Goal: Information Seeking & Learning: Learn about a topic

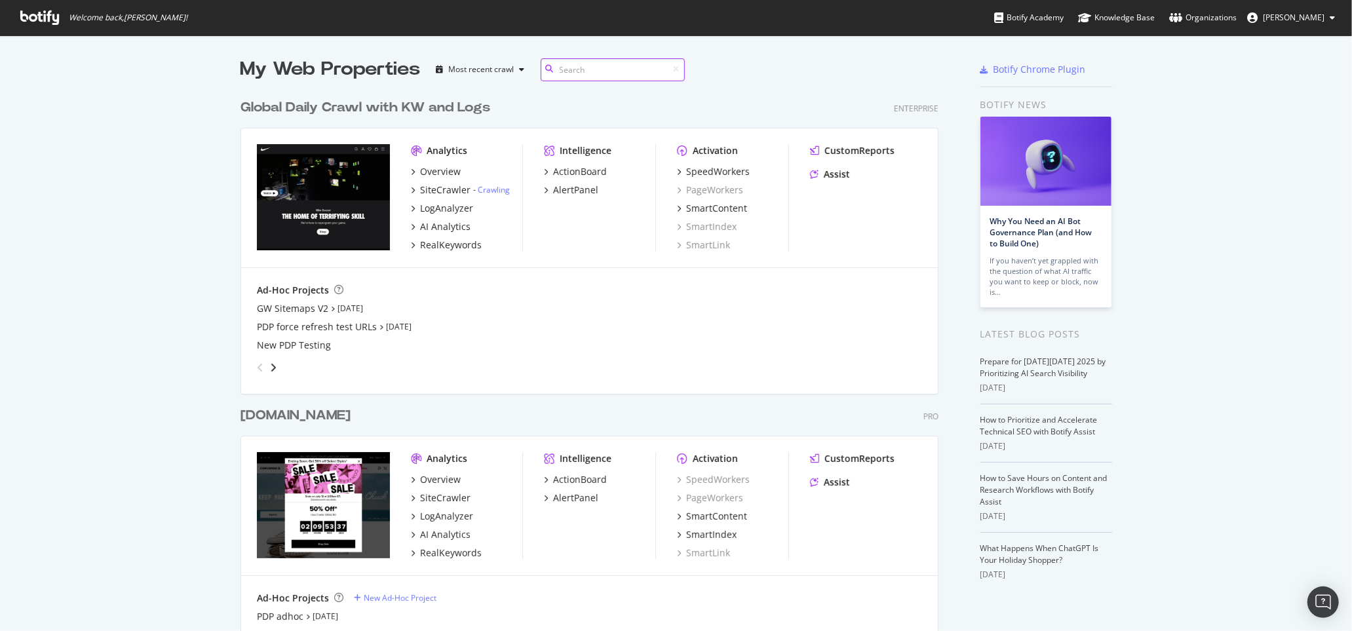
scroll to position [785, 708]
click at [324, 102] on div "Global Daily Crawl with KW and Logs" at bounding box center [366, 107] width 250 height 19
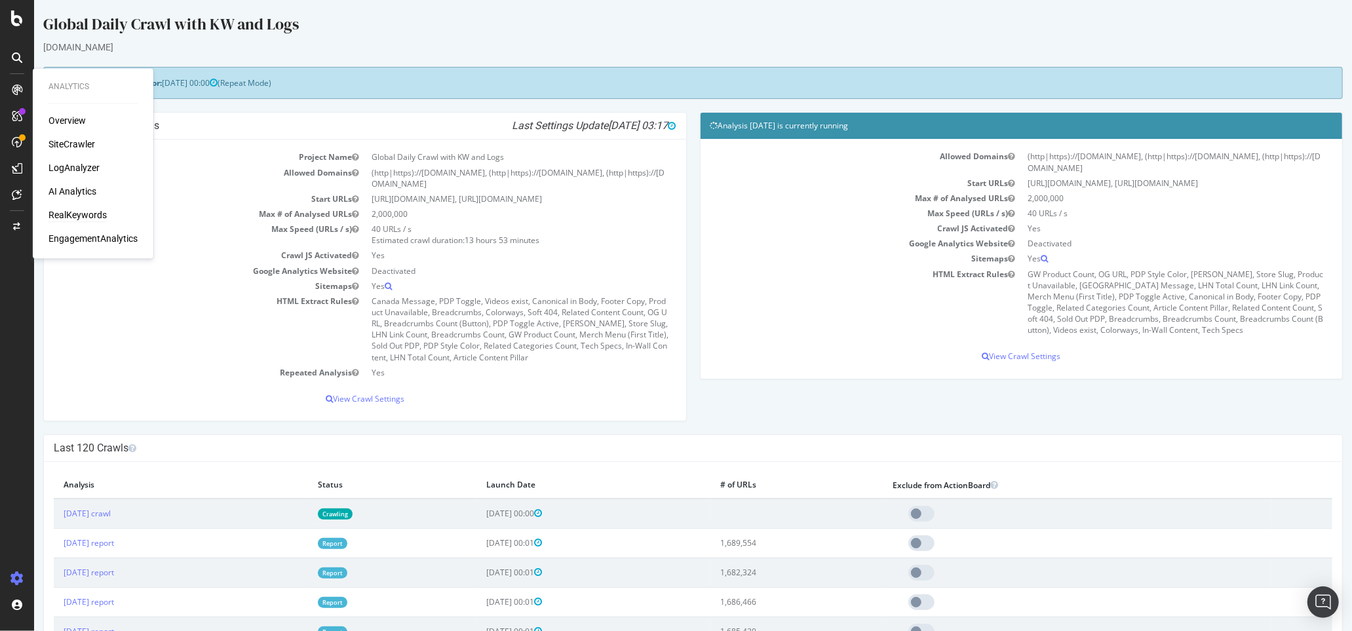
click at [60, 215] on div "RealKeywords" at bounding box center [78, 215] width 58 height 13
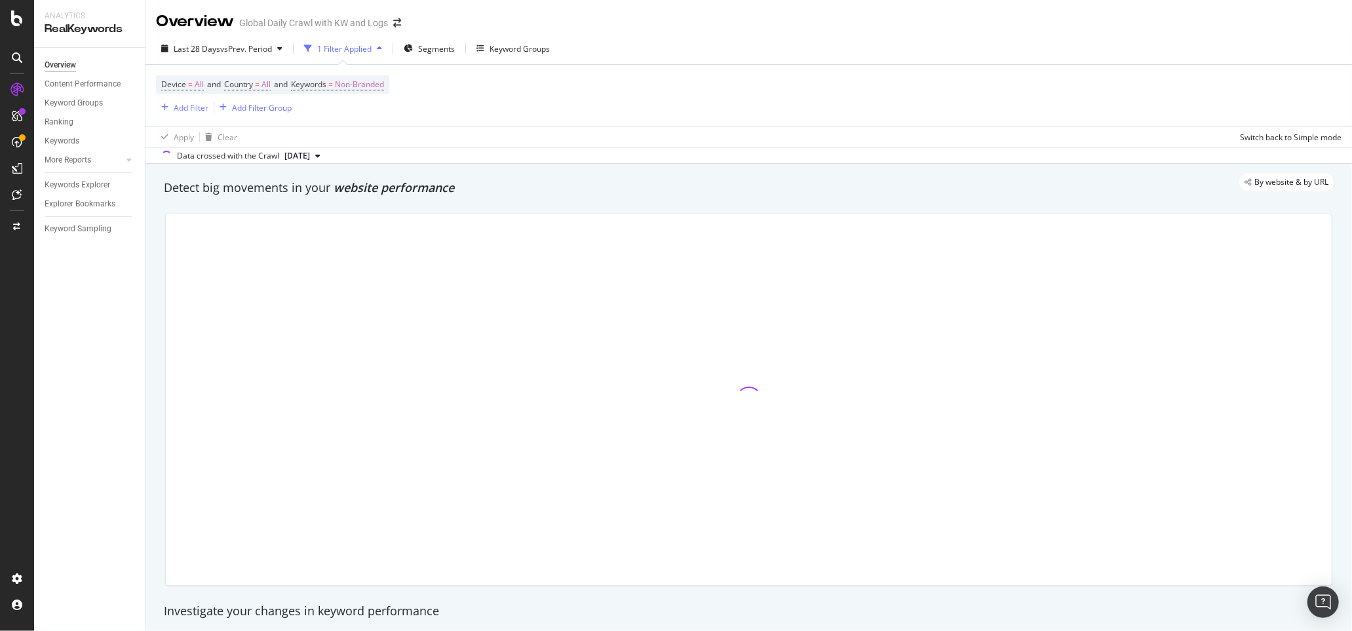
click at [154, 180] on div "By website & by URL" at bounding box center [742, 182] width 1183 height 18
drag, startPoint x: 164, startPoint y: 188, endPoint x: 467, endPoint y: 191, distance: 303.5
click at [467, 191] on div "By website & by URL" at bounding box center [742, 182] width 1183 height 18
drag, startPoint x: 476, startPoint y: 191, endPoint x: 180, endPoint y: 189, distance: 296.9
click at [271, 185] on div "By website & by URL" at bounding box center [742, 182] width 1183 height 18
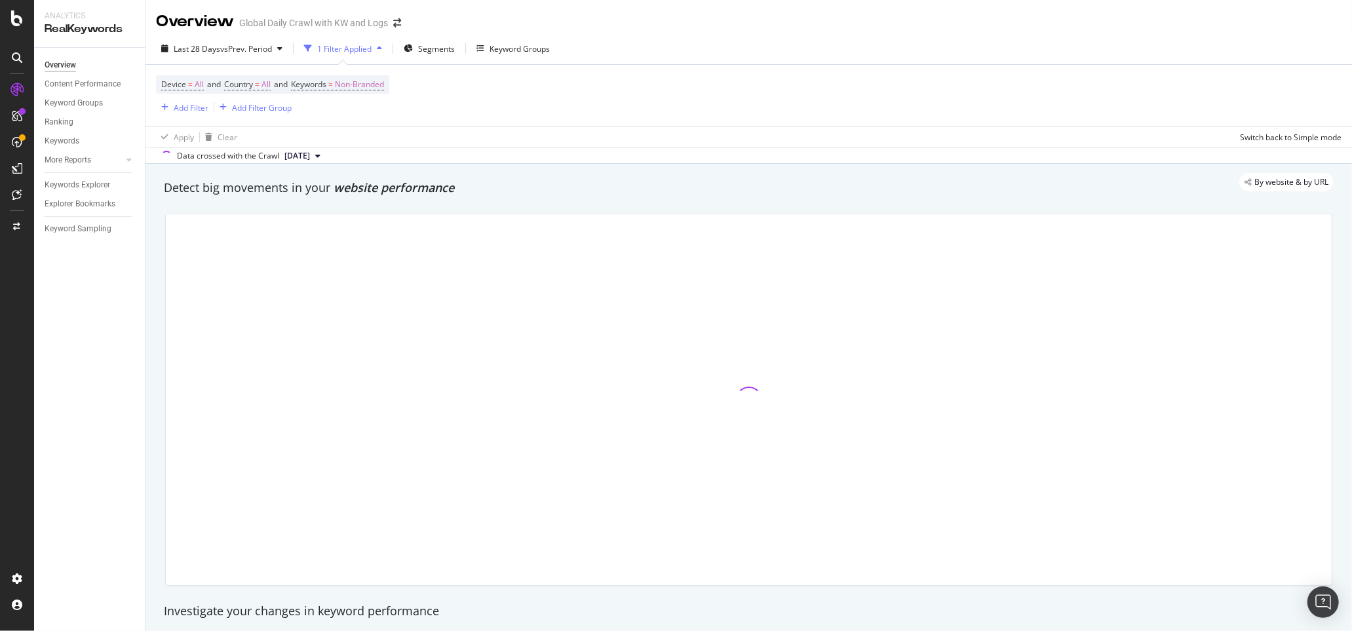
drag, startPoint x: 151, startPoint y: 172, endPoint x: 459, endPoint y: 227, distance: 312.8
click at [537, 184] on div "By website & by URL" at bounding box center [742, 182] width 1183 height 18
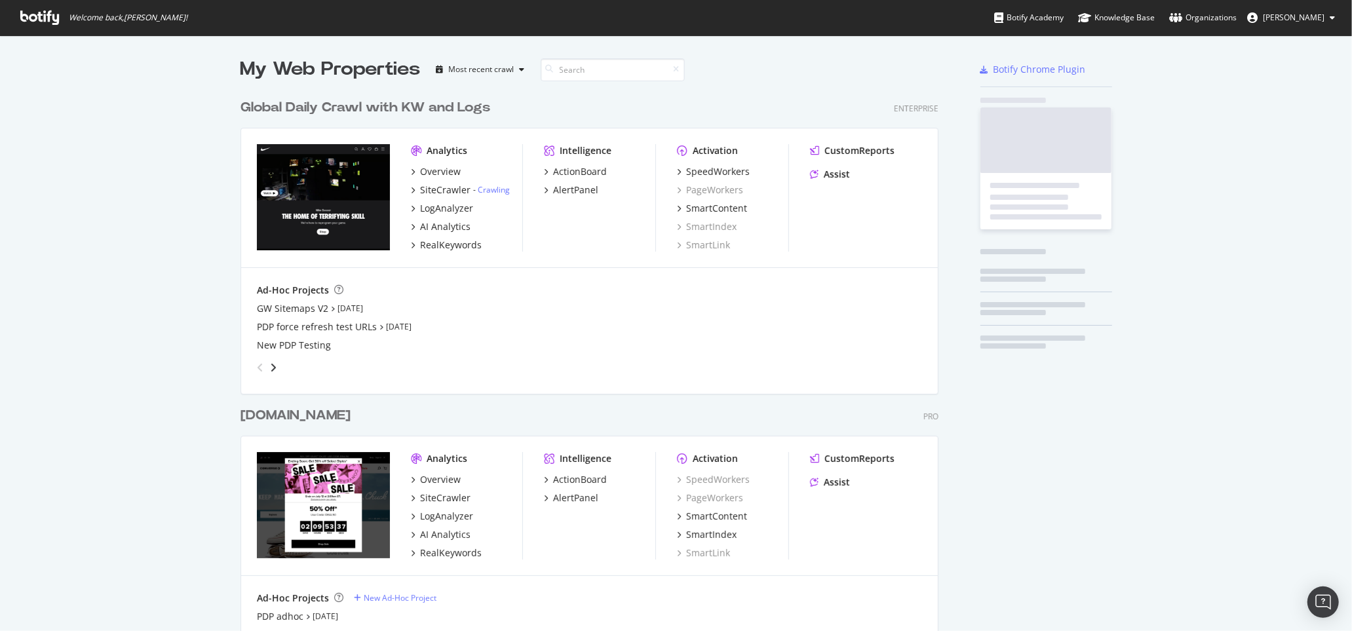
scroll to position [631, 1352]
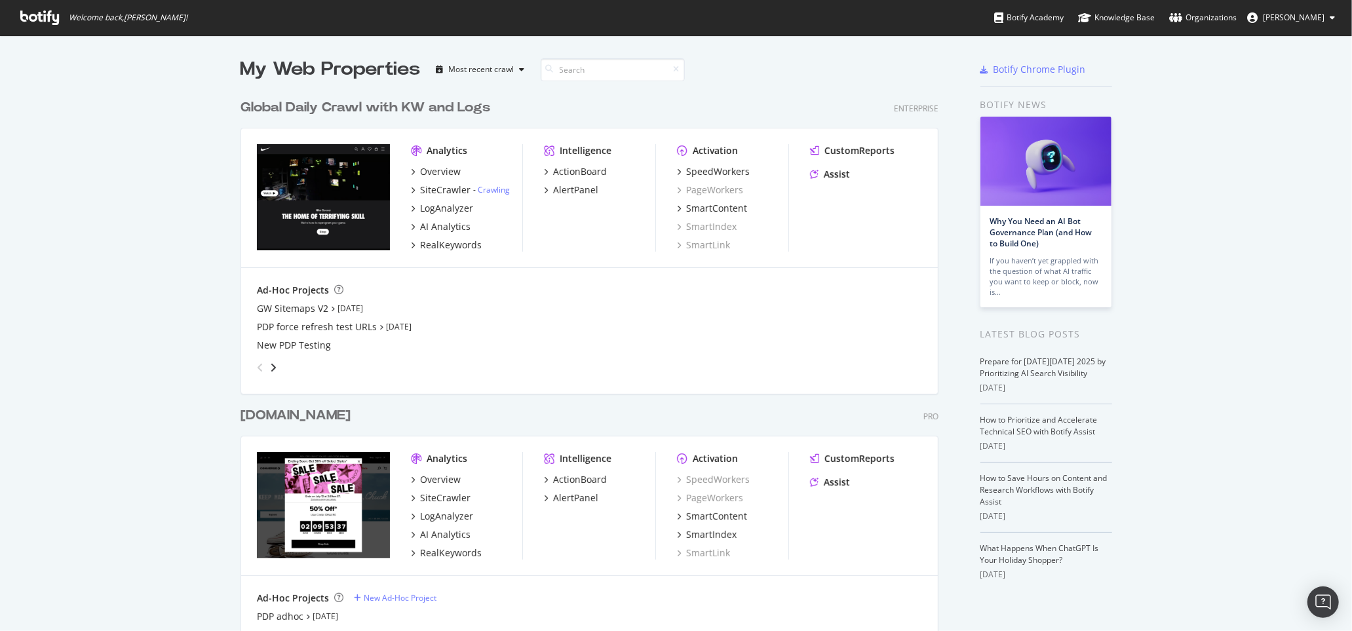
click at [319, 415] on div "www.converse.com" at bounding box center [296, 415] width 110 height 19
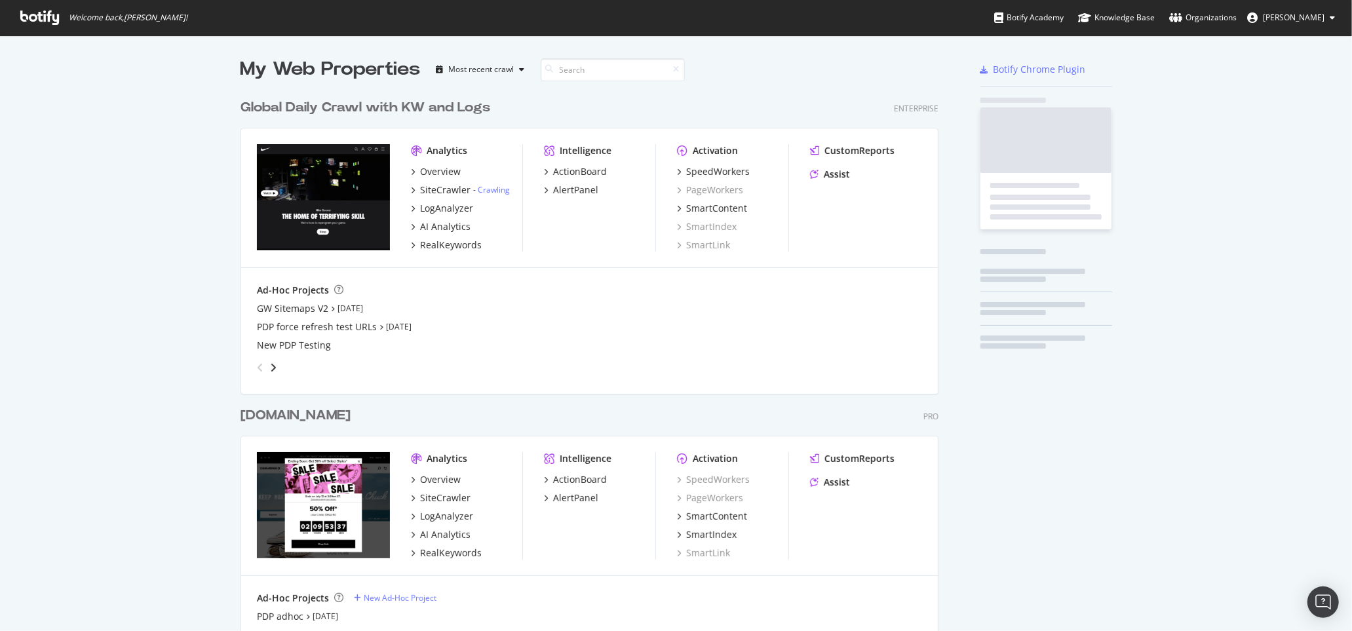
scroll to position [631, 1352]
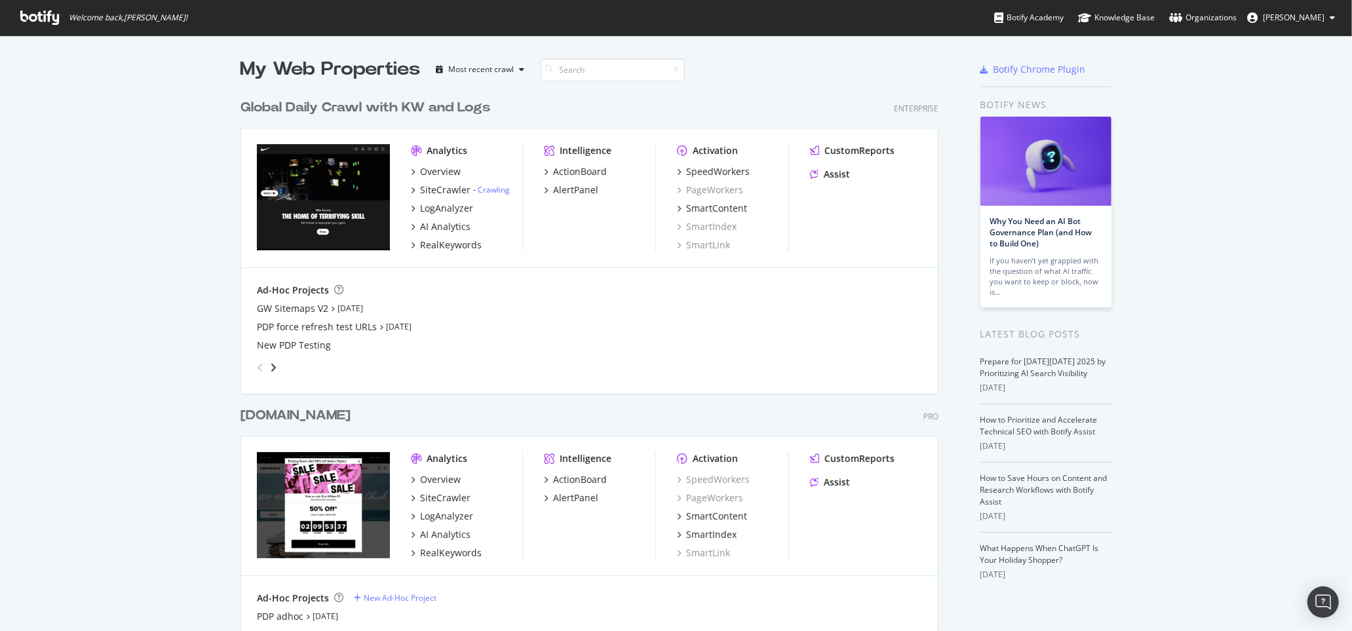
click at [310, 103] on div "Global Daily Crawl with KW and Logs" at bounding box center [366, 107] width 250 height 19
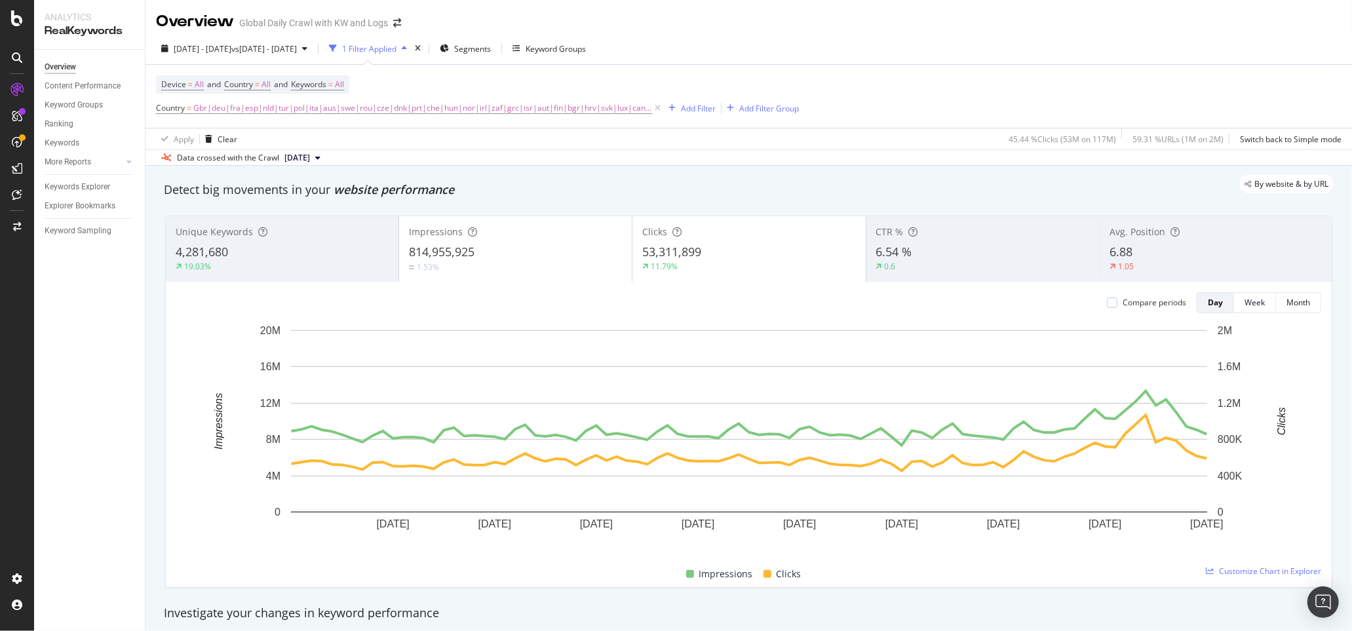
click at [395, 114] on span "Gbr|deu|fra|esp|nld|tur|pol|ita|aus|swe|rou|cze|dnk|prt|che|hun|nor|irl|zaf|grc…" at bounding box center [422, 108] width 459 height 18
click at [191, 159] on input "gbr|deu|fra|esp|nld|tur|pol|ita|aus|swe|rou|cze|dnk|prt|che|hun|nor|irl|zaf|grc…" at bounding box center [230, 163] width 124 height 21
click at [177, 164] on input "gbr|deu|fra|esp|nld|tur|pol|ita|aus|swe|rou|cze|dnk|prt|che|hun|nor|irl|zaf|grc…" at bounding box center [230, 163] width 124 height 21
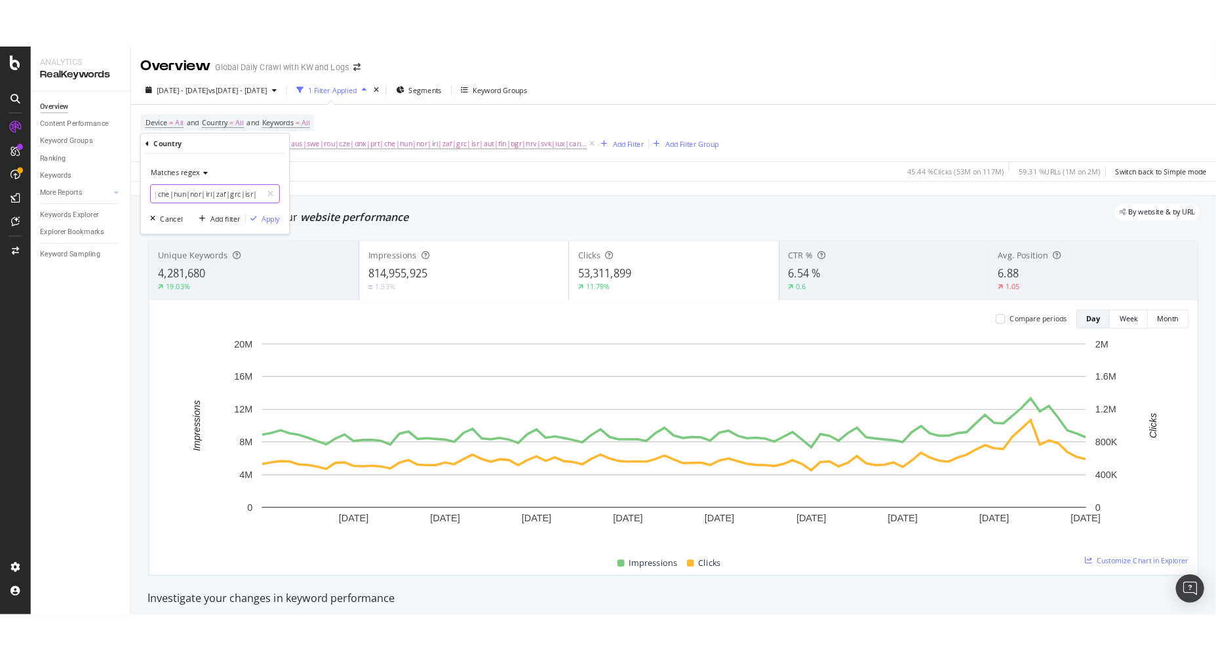
scroll to position [0, 364]
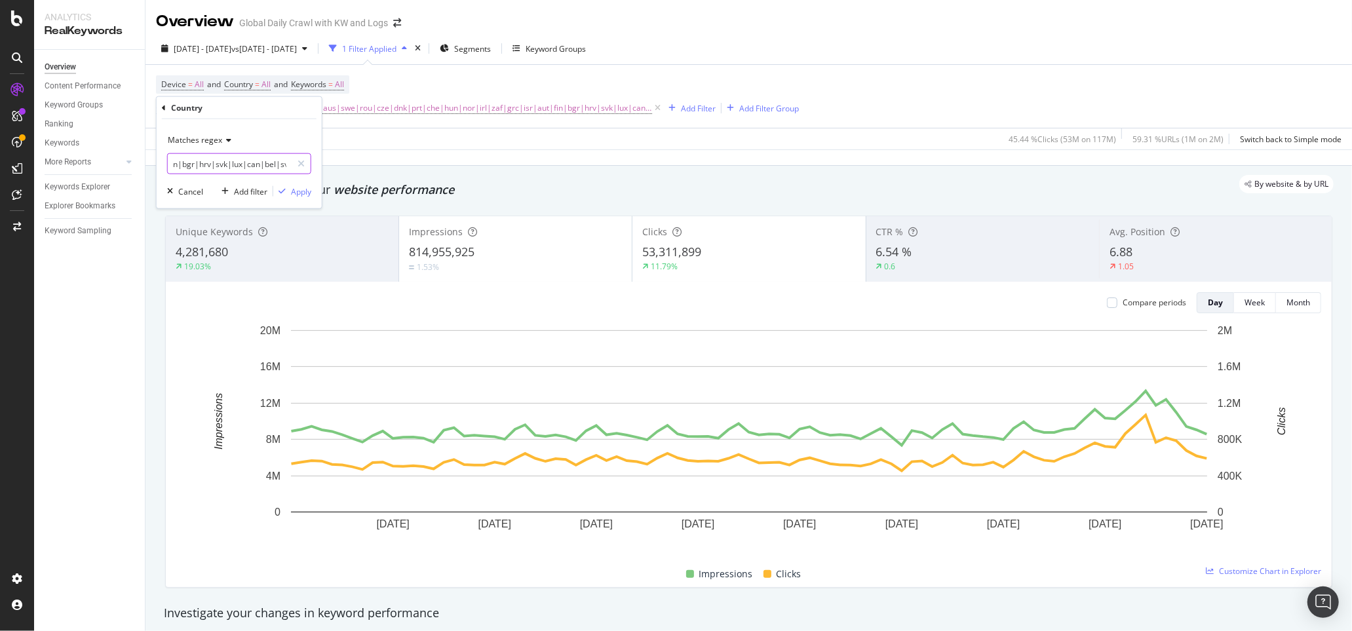
drag, startPoint x: 173, startPoint y: 164, endPoint x: 343, endPoint y: 204, distance: 175.2
click at [343, 204] on body "Analytics RealKeywords Overview Content Performance Keyword Groups Ranking Keyw…" at bounding box center [676, 315] width 1352 height 631
click at [157, 309] on div "Unique Keywords 4,281,680 19.03% Impressions 814,955,925 1.53% Clicks 53,311,89…" at bounding box center [748, 401] width 1183 height 393
